Goal: Obtain resource: Download file/media

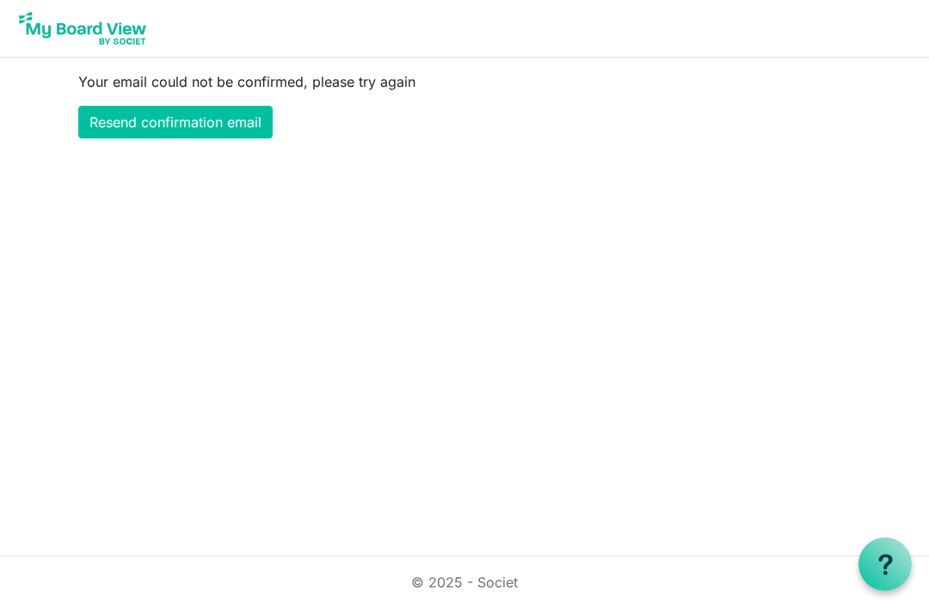
click at [123, 116] on link "Resend confirmation email" at bounding box center [175, 122] width 195 height 33
click at [115, 118] on link "Resend confirmation email" at bounding box center [175, 122] width 195 height 33
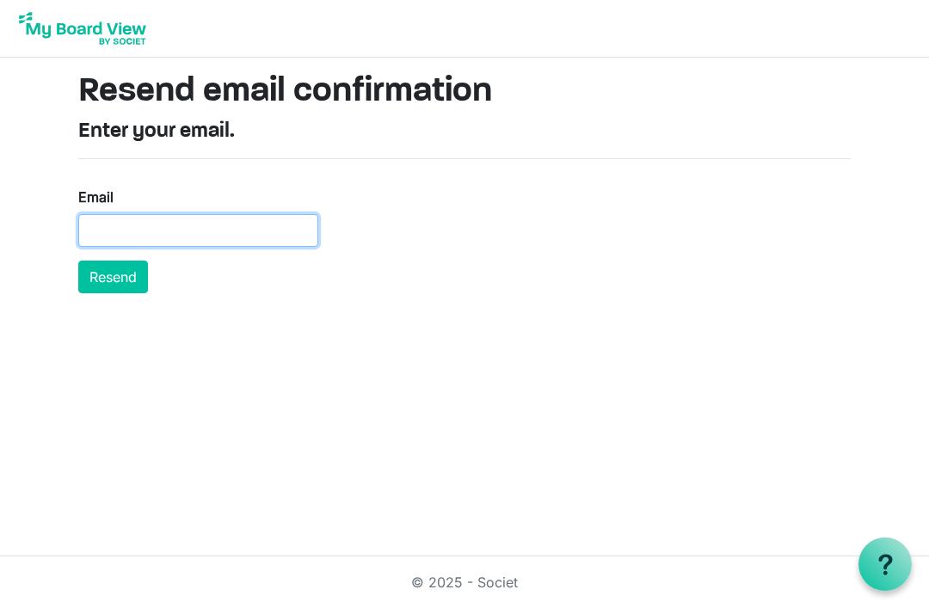
click at [86, 219] on input "Email" at bounding box center [198, 230] width 240 height 33
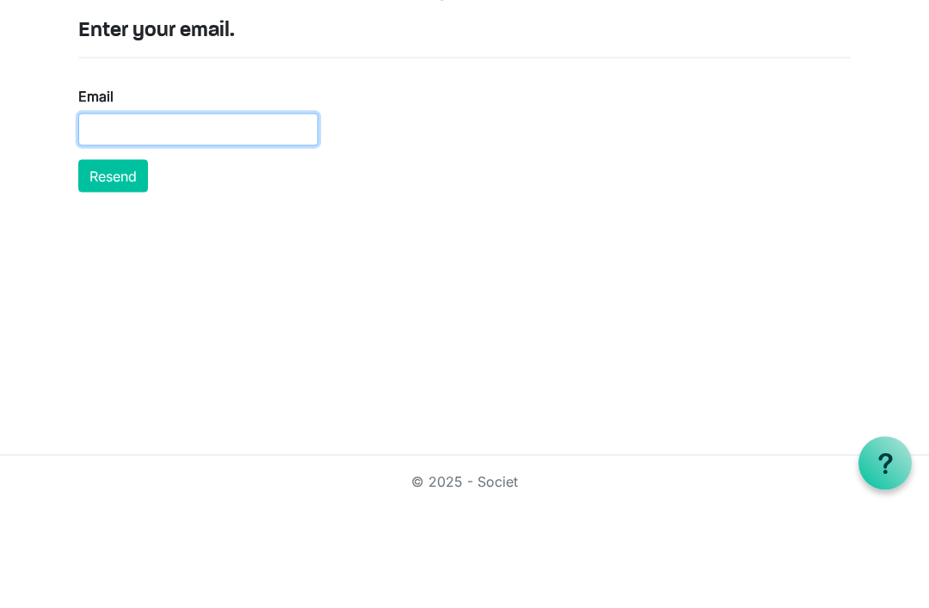
type input "lamadsen@sasktel.net"
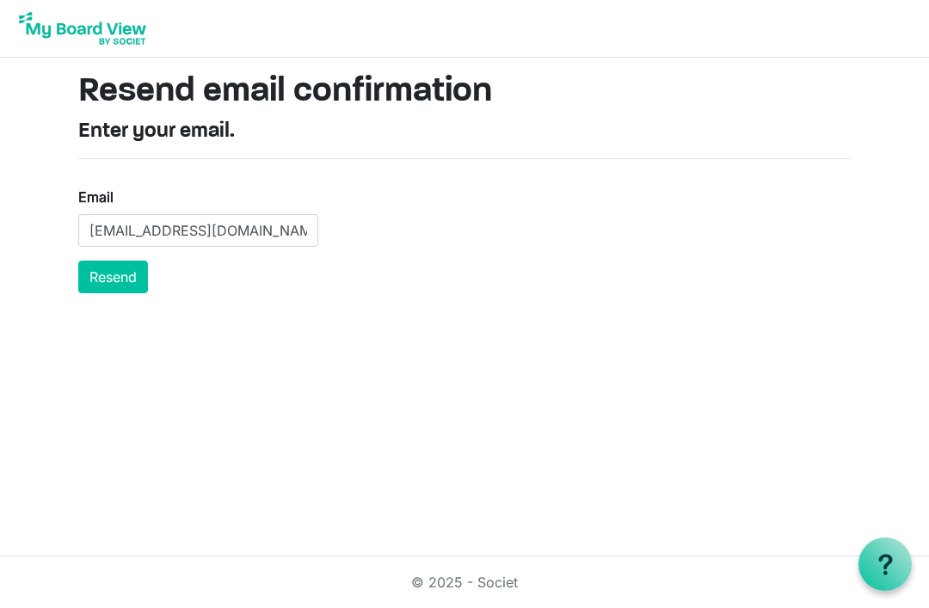
click at [112, 272] on button "Resend" at bounding box center [113, 277] width 70 height 33
click at [98, 263] on button "Resend" at bounding box center [113, 277] width 70 height 33
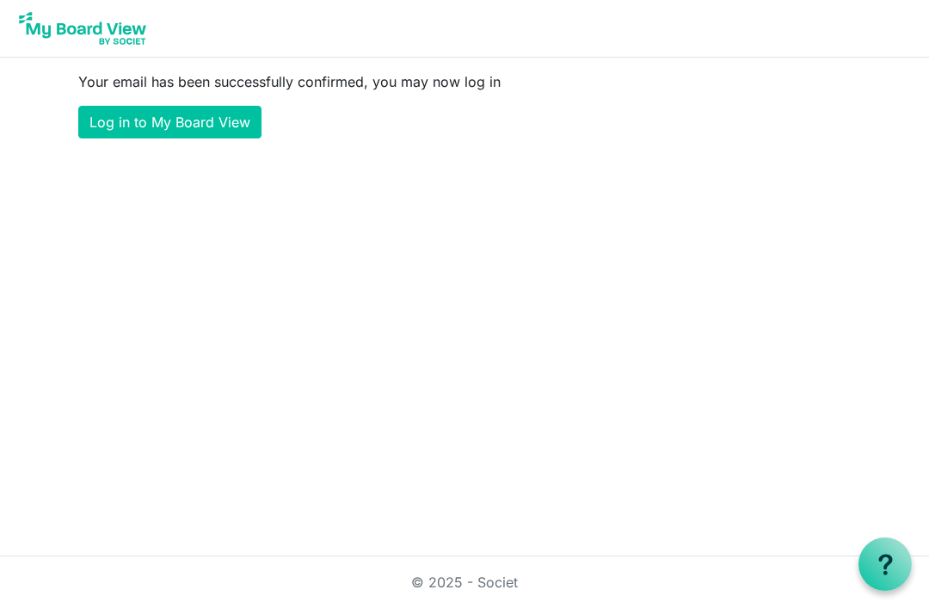
click at [127, 120] on link "Log in to My Board View" at bounding box center [169, 122] width 183 height 33
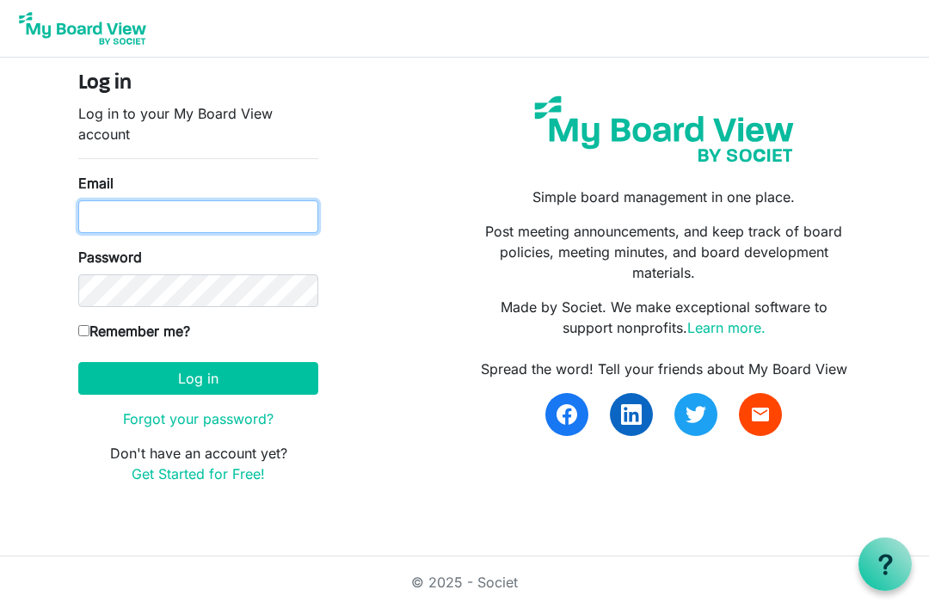
type input "[EMAIL_ADDRESS][DOMAIN_NAME]"
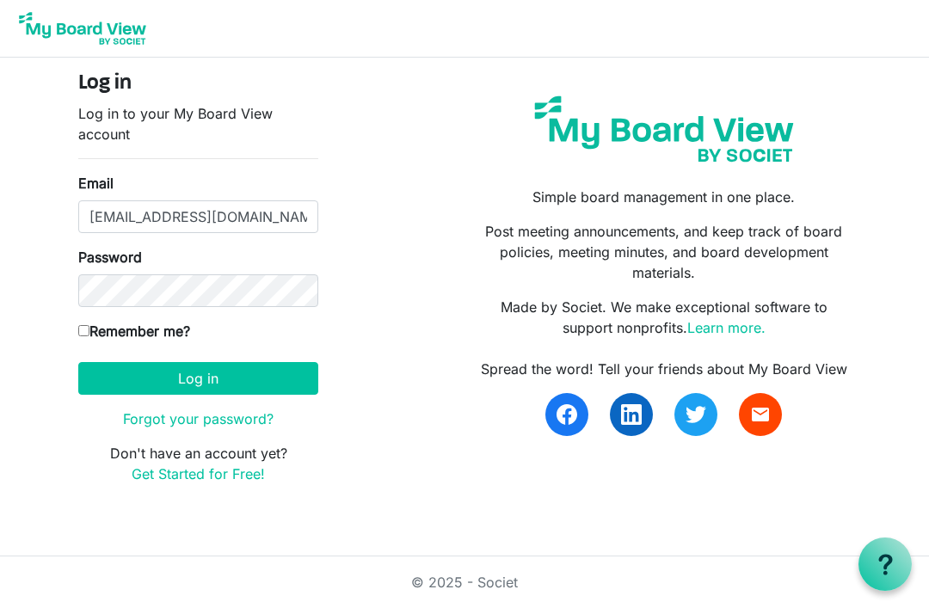
click at [198, 378] on button "Log in" at bounding box center [198, 378] width 240 height 33
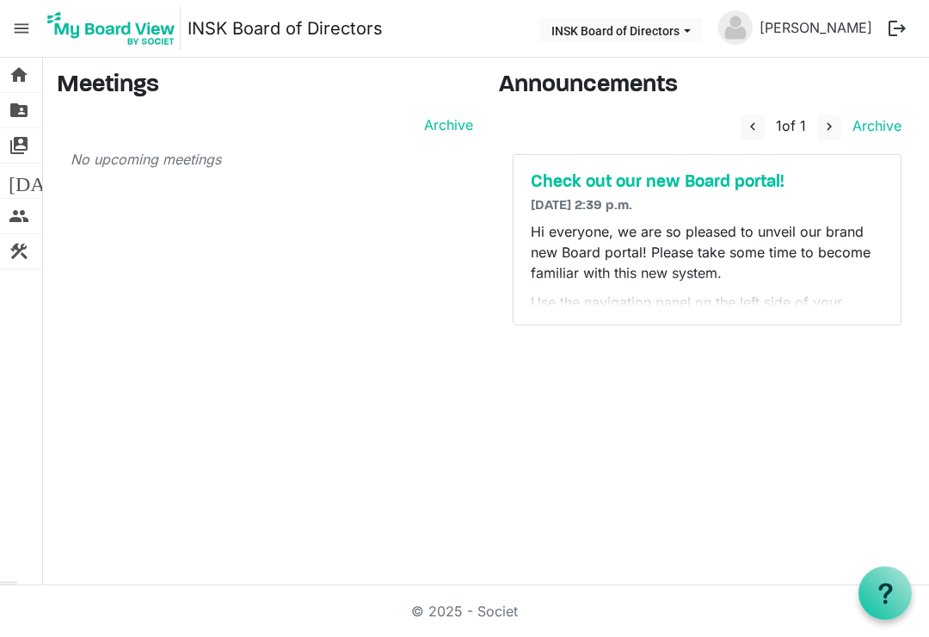
click at [895, 23] on button "logout" at bounding box center [898, 28] width 36 height 36
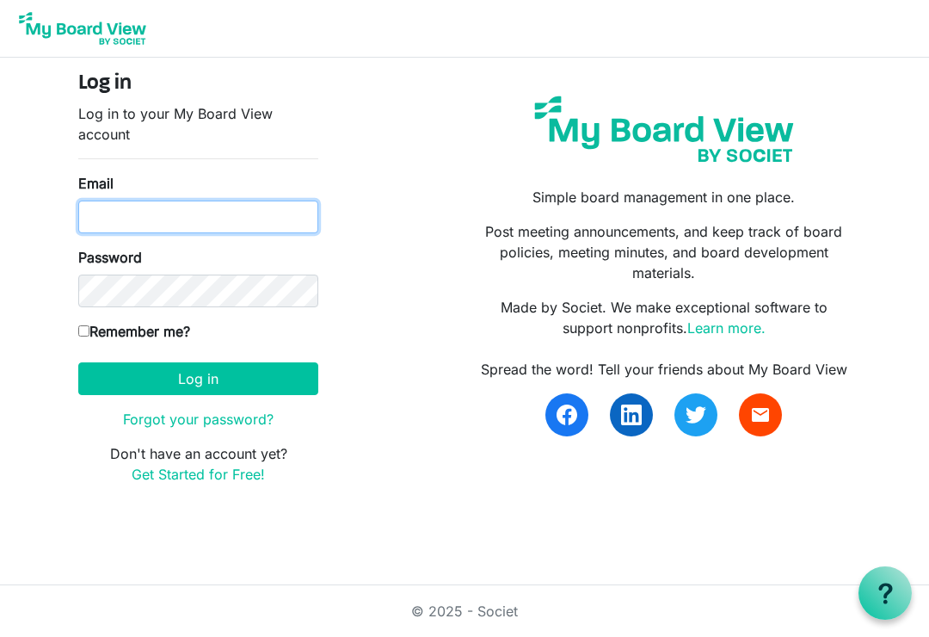
type input "[EMAIL_ADDRESS][DOMAIN_NAME]"
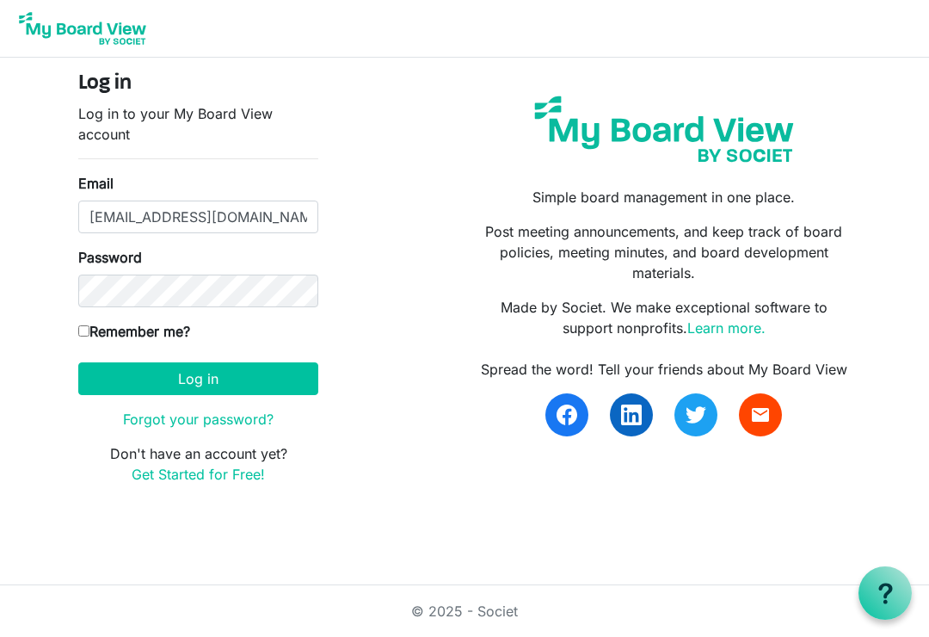
click at [87, 326] on input "Remember me?" at bounding box center [83, 330] width 11 height 11
checkbox input "true"
click at [174, 386] on button "Log in" at bounding box center [198, 378] width 240 height 33
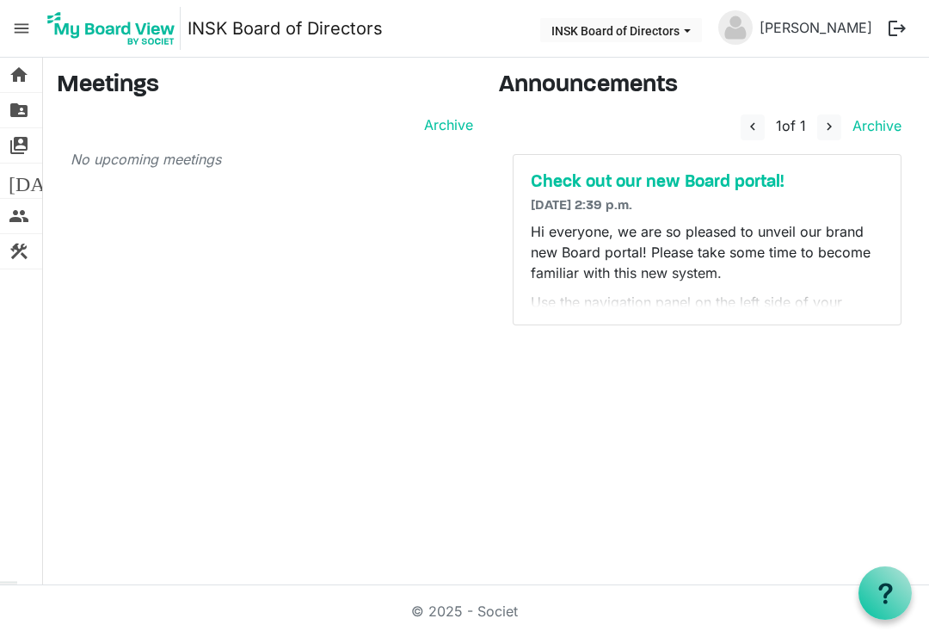
click at [753, 23] on img at bounding box center [736, 27] width 34 height 34
click at [614, 28] on button "INSK Board of Directors" at bounding box center [621, 30] width 162 height 24
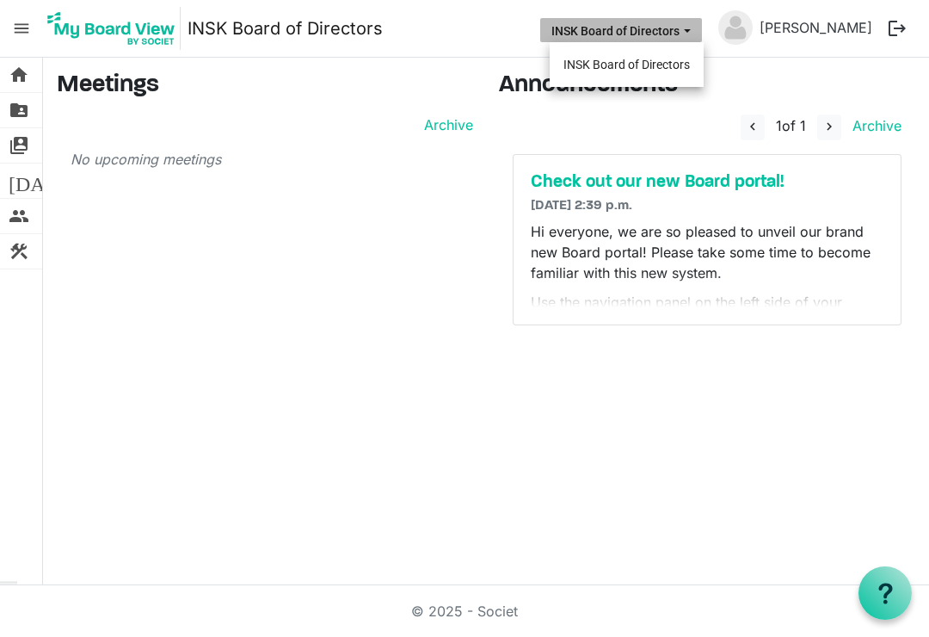
click at [590, 58] on li "INSK Board of Directors" at bounding box center [627, 64] width 154 height 31
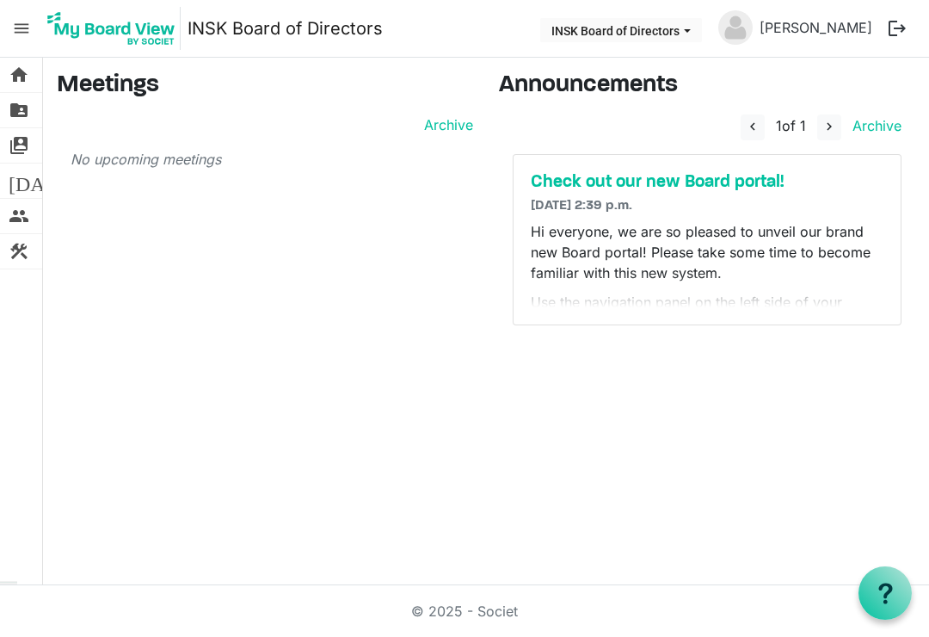
click at [261, 27] on link "INSK Board of Directors" at bounding box center [285, 28] width 195 height 34
click at [242, 22] on link "INSK Board of Directors" at bounding box center [285, 28] width 195 height 34
click at [7, 64] on link "home Home" at bounding box center [21, 75] width 42 height 34
click at [13, 108] on span "folder_shared" at bounding box center [19, 110] width 21 height 34
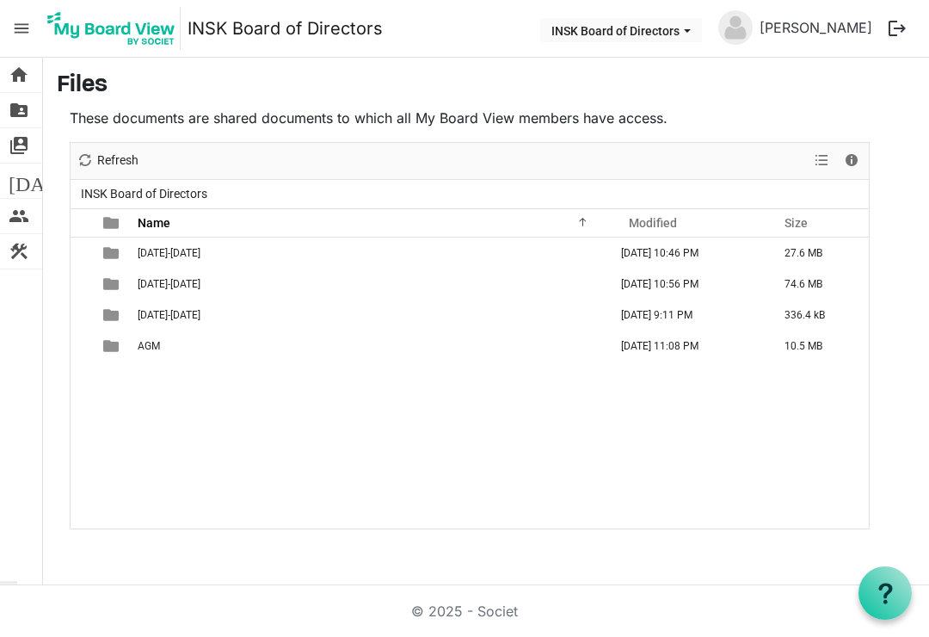
click at [158, 251] on span "[DATE]-[DATE]" at bounding box center [169, 253] width 63 height 12
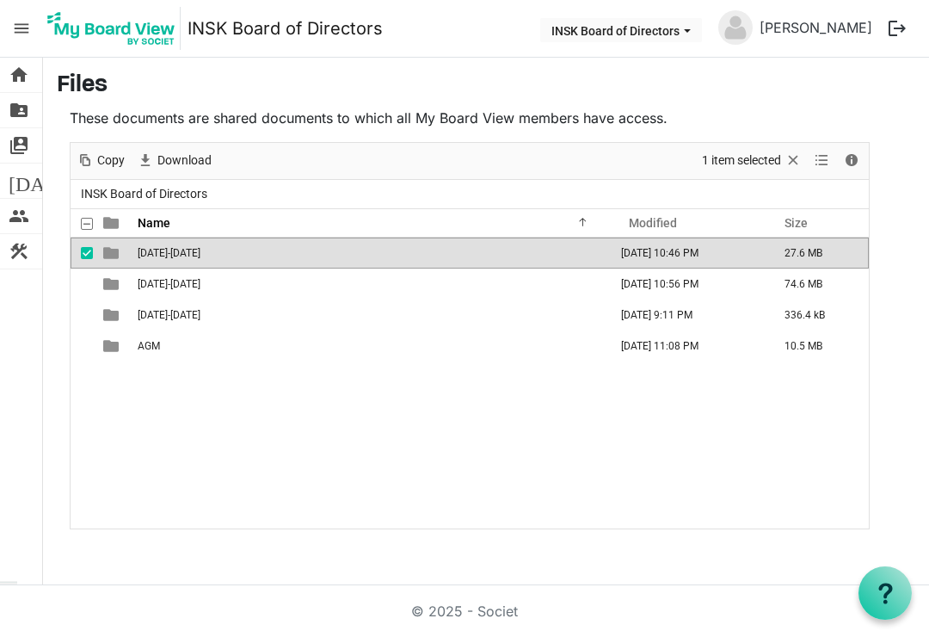
click at [172, 145] on div "Download" at bounding box center [174, 161] width 87 height 36
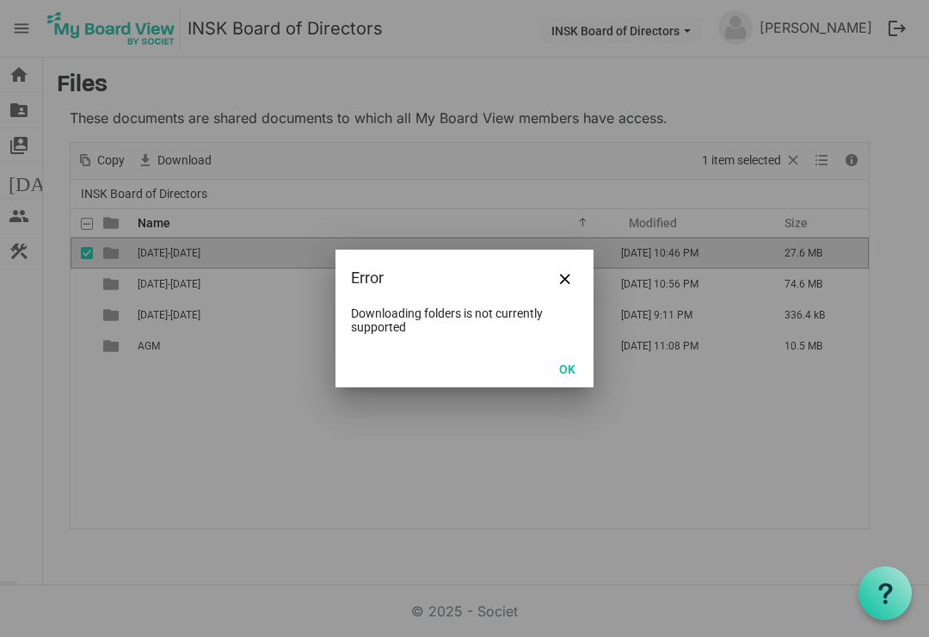
click at [565, 256] on div "Error" at bounding box center [465, 278] width 258 height 57
click at [571, 262] on div "Error" at bounding box center [465, 278] width 258 height 57
click at [561, 361] on button "OK" at bounding box center [567, 368] width 39 height 24
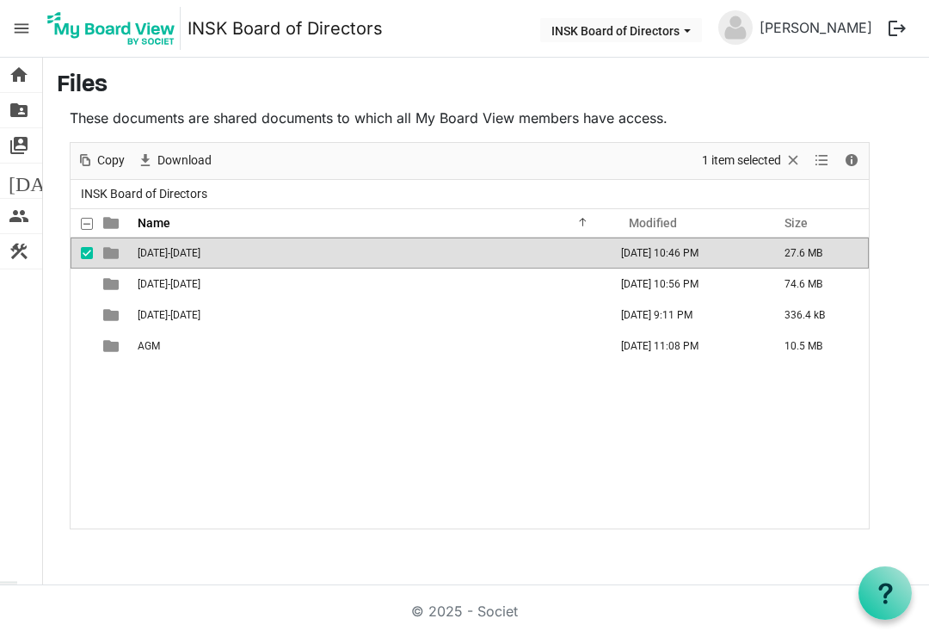
click at [82, 287] on span "checkbox" at bounding box center [87, 284] width 12 height 12
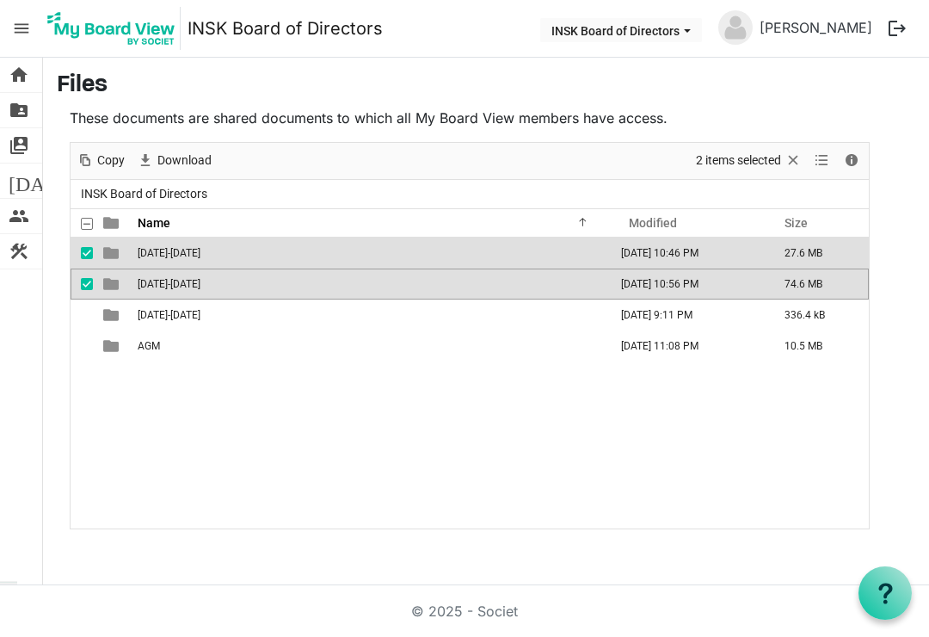
click at [77, 276] on td "checkbox" at bounding box center [82, 284] width 22 height 31
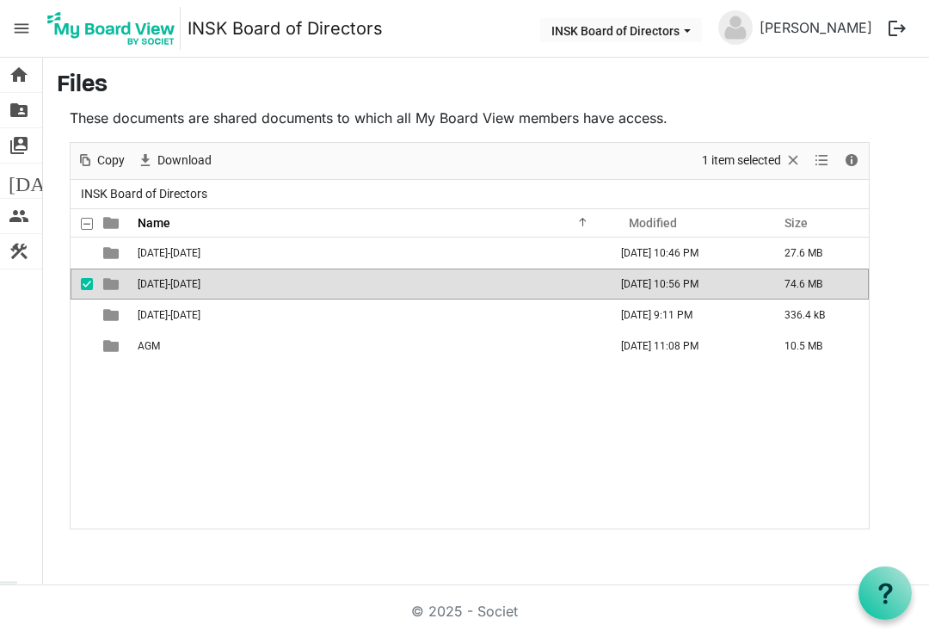
click at [82, 281] on span "checkbox" at bounding box center [87, 284] width 12 height 12
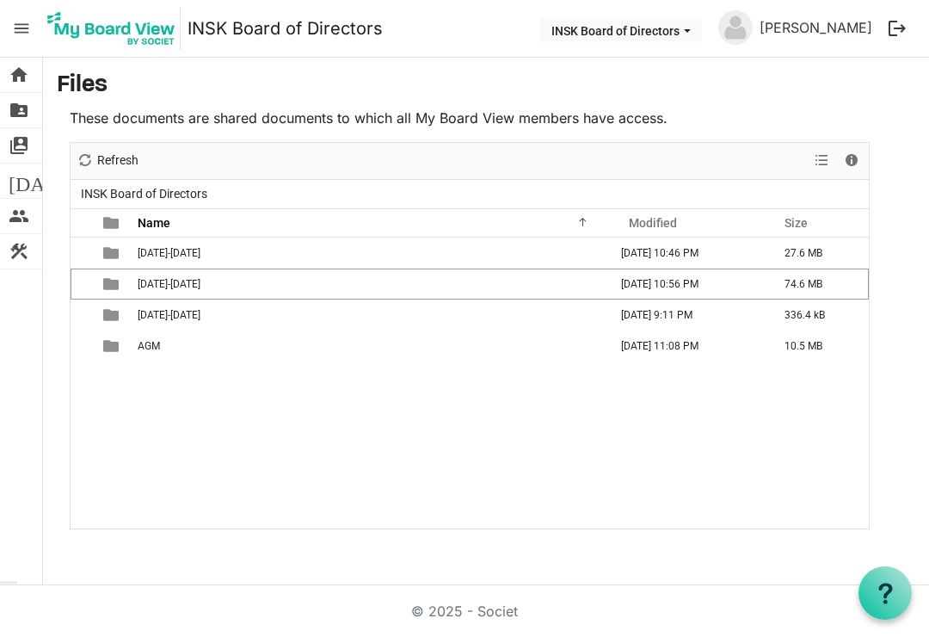
click at [84, 317] on span "checkbox" at bounding box center [87, 315] width 12 height 12
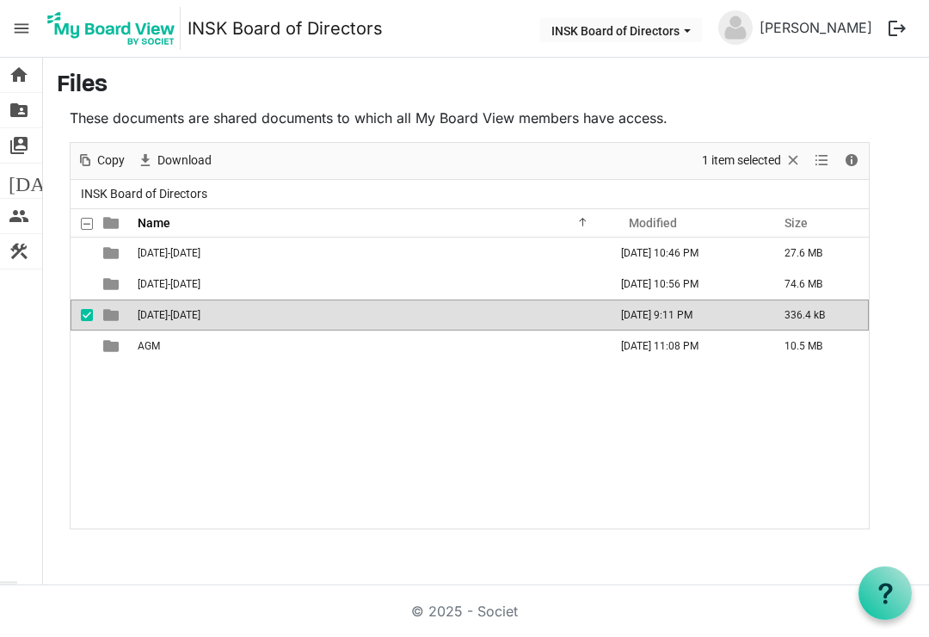
click at [173, 150] on span "Download" at bounding box center [185, 161] width 58 height 22
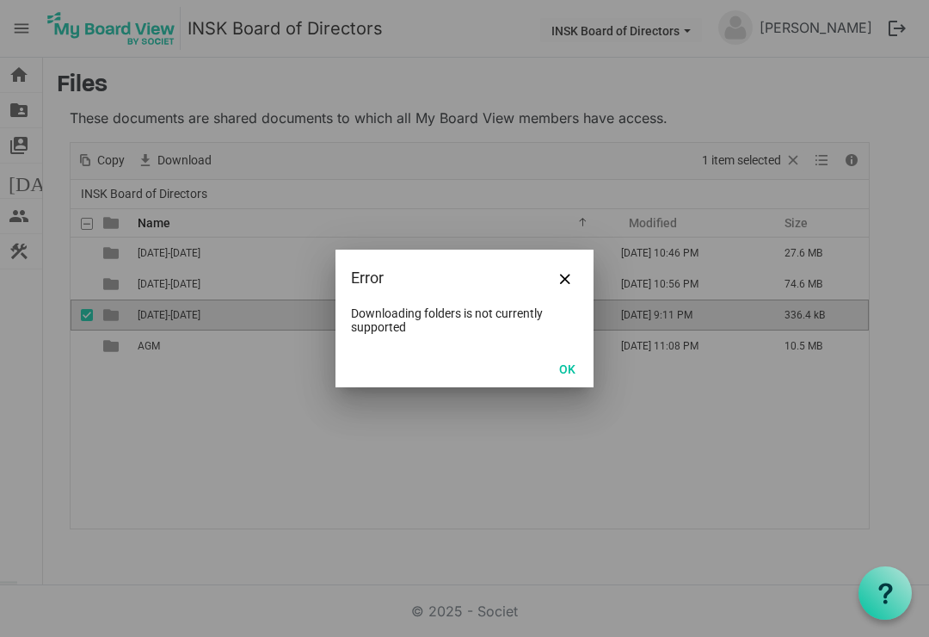
click at [536, 283] on div "Error" at bounding box center [465, 278] width 258 height 57
click at [566, 368] on button "OK" at bounding box center [567, 368] width 39 height 24
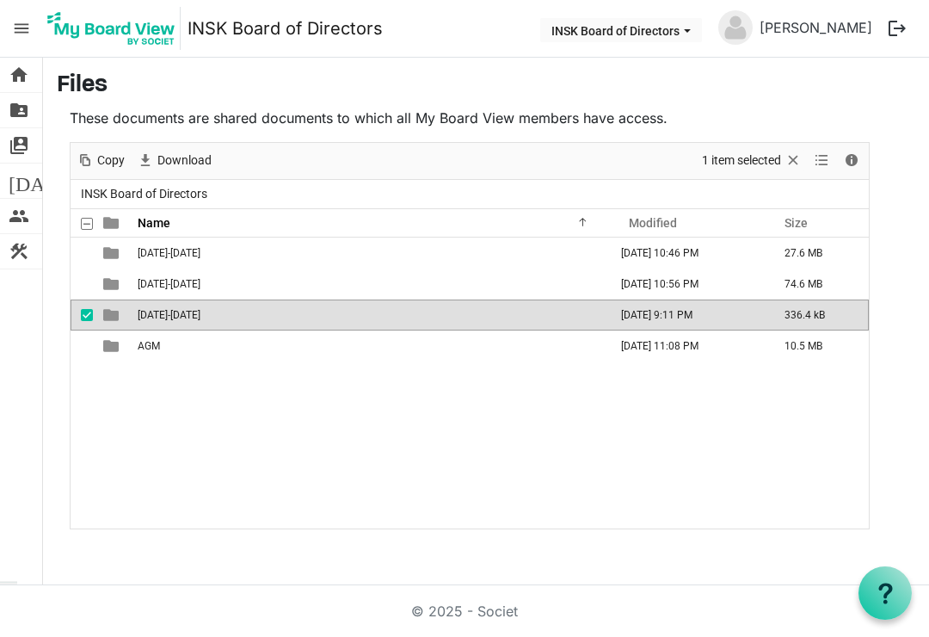
click at [77, 312] on td "checkbox" at bounding box center [82, 314] width 22 height 31
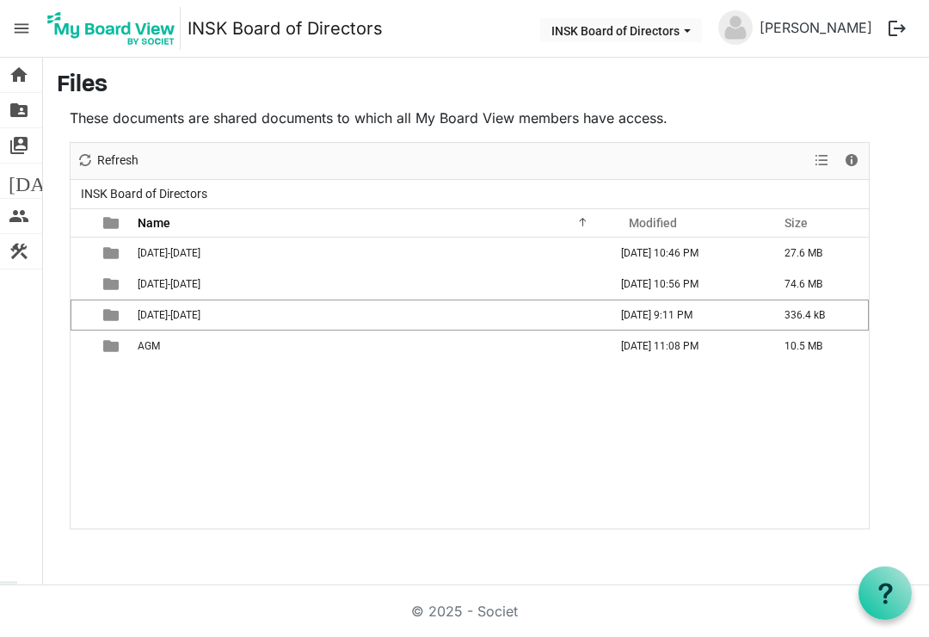
click at [86, 345] on span "checkbox" at bounding box center [87, 346] width 12 height 12
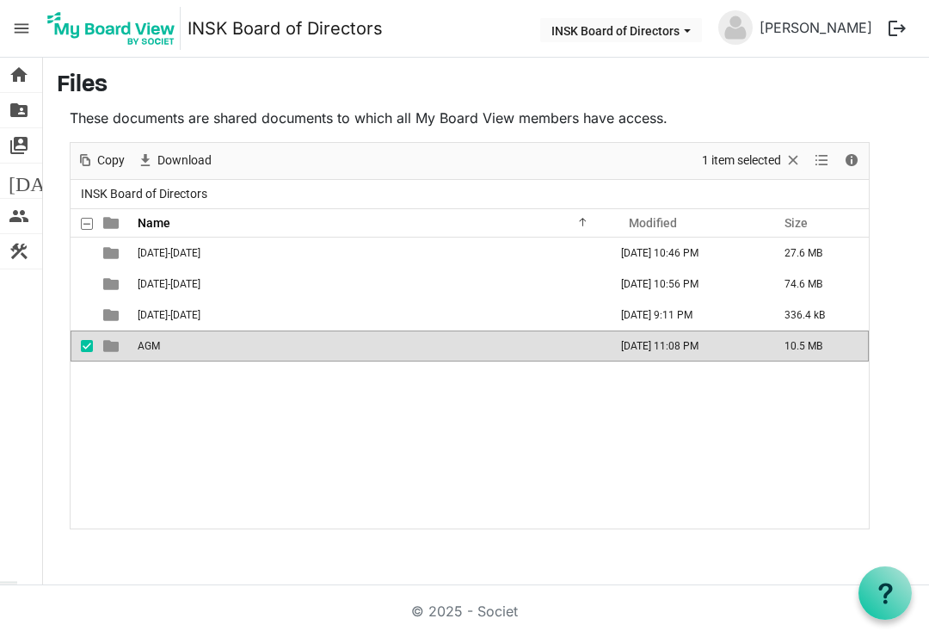
click at [157, 157] on span "Download" at bounding box center [185, 161] width 58 height 22
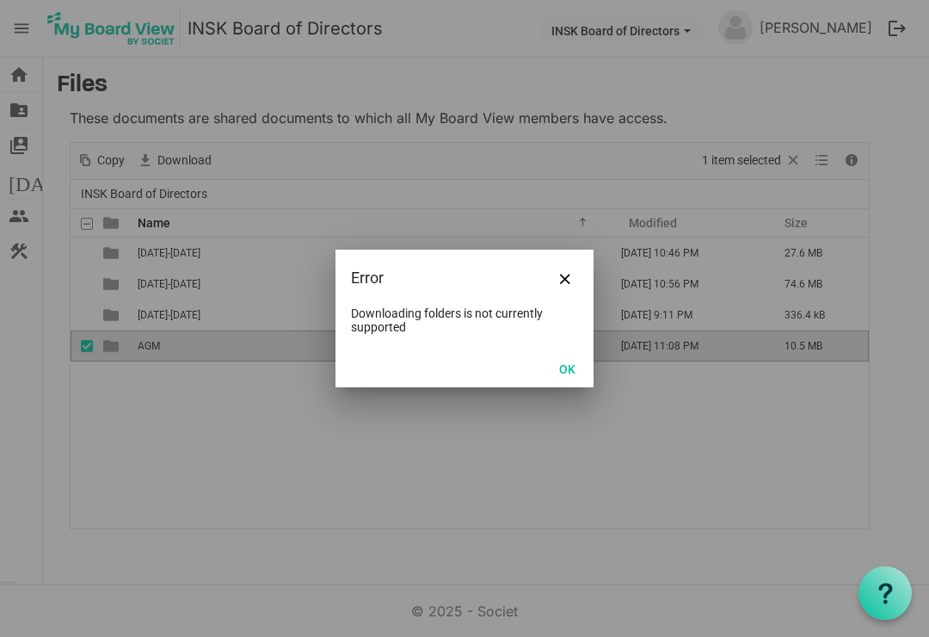
click at [573, 371] on button "OK" at bounding box center [567, 368] width 39 height 24
